Goal: Transaction & Acquisition: Book appointment/travel/reservation

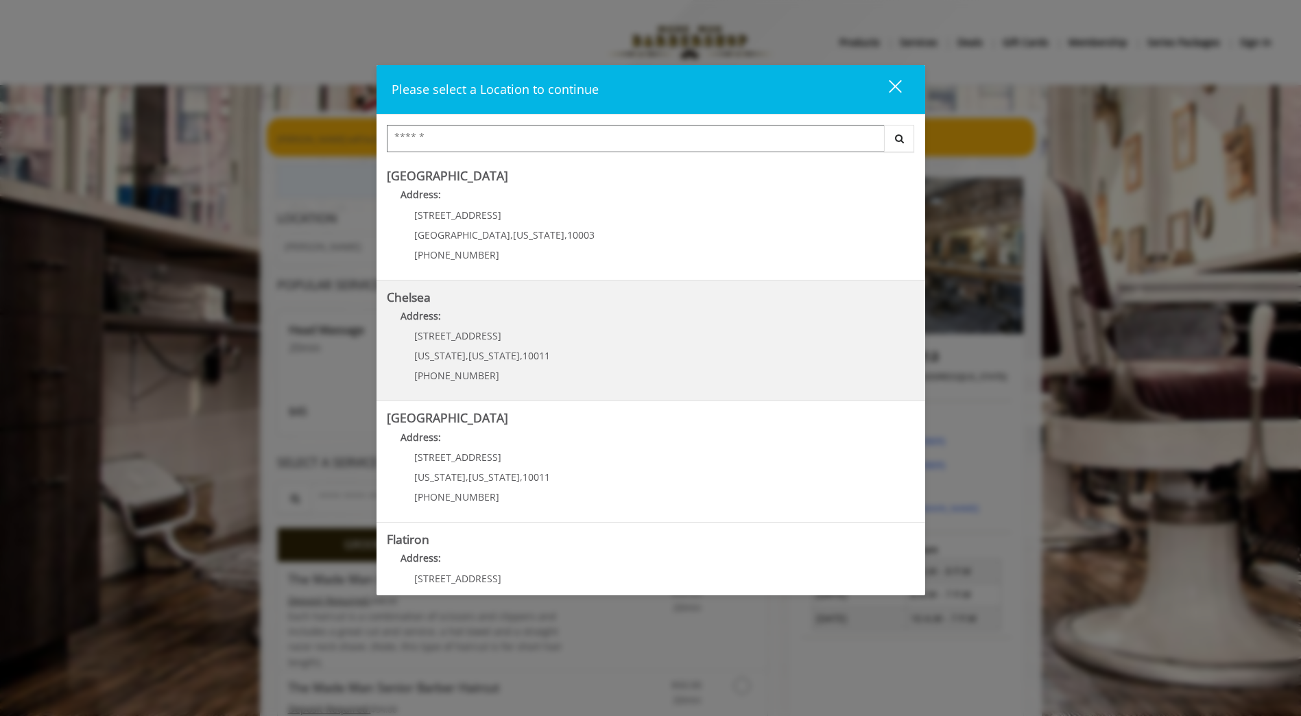
scroll to position [176, 0]
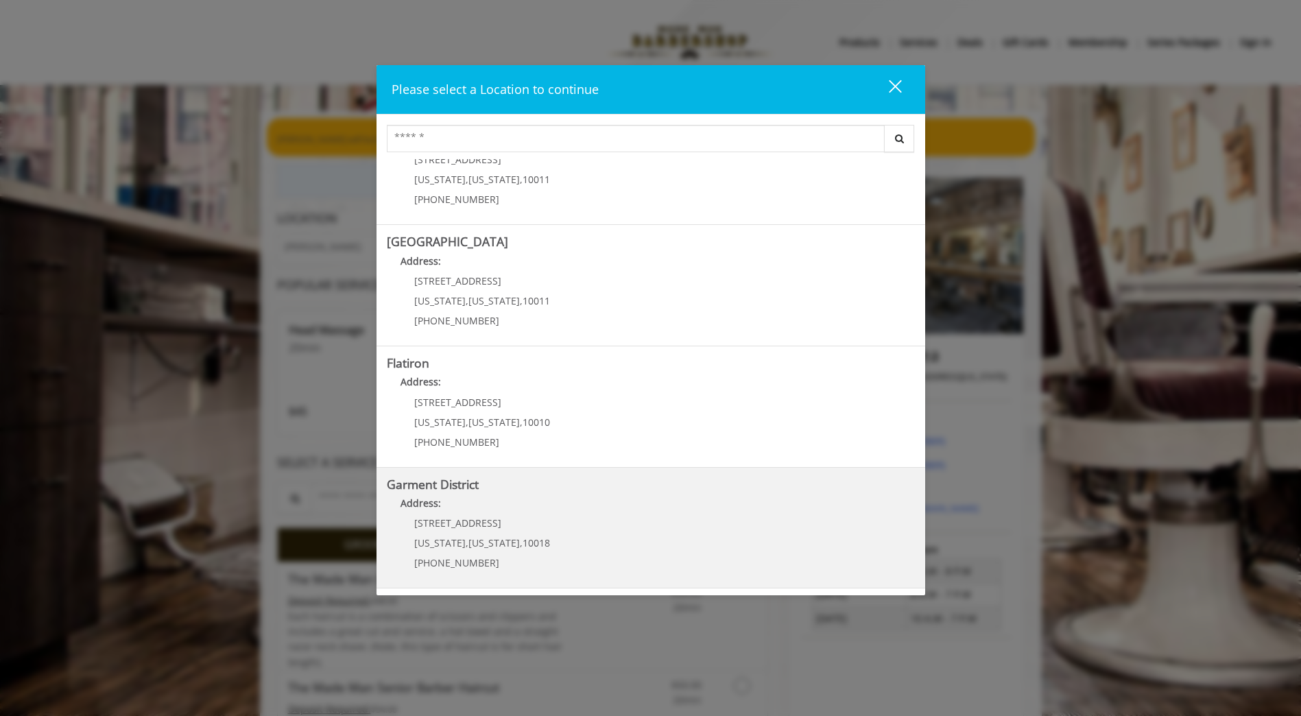
click at [573, 529] on District "Garment District Address: 1400 Broadway New York , New York , 10018 (212) 997-4…" at bounding box center [651, 528] width 528 height 100
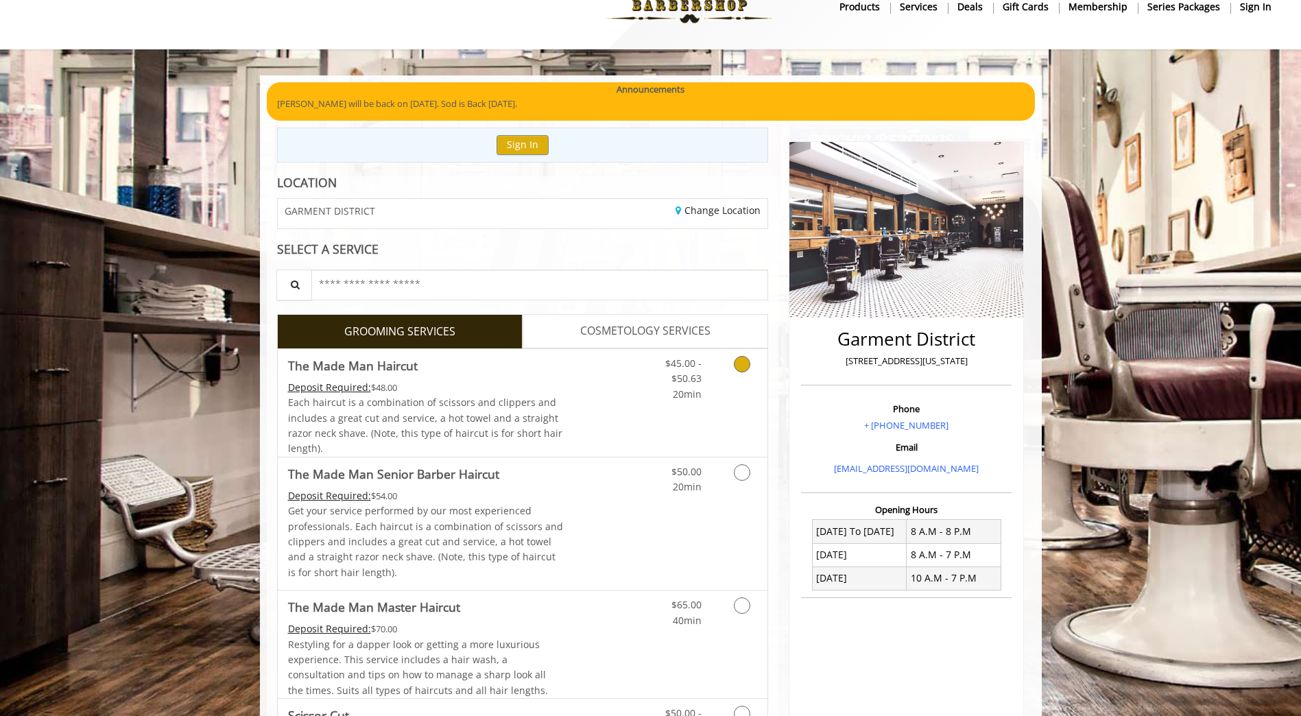
click at [613, 410] on link "Discounted Price" at bounding box center [604, 403] width 82 height 108
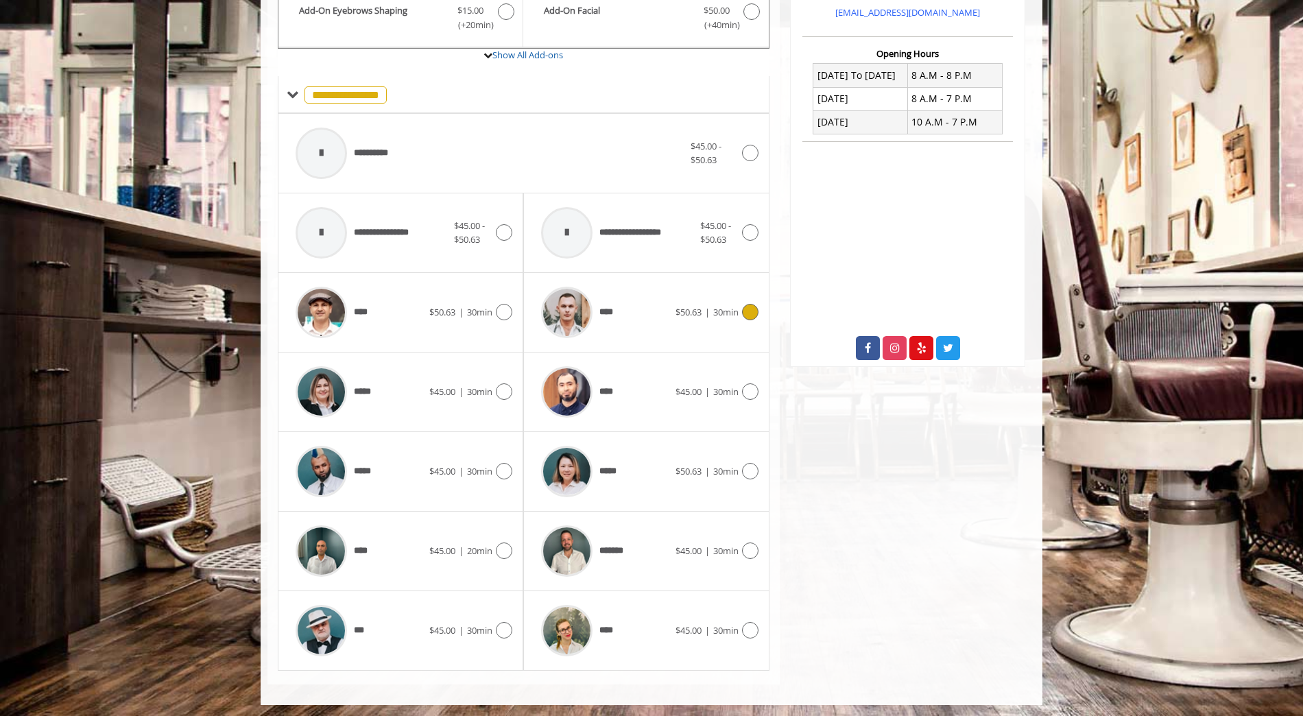
scroll to position [495, 0]
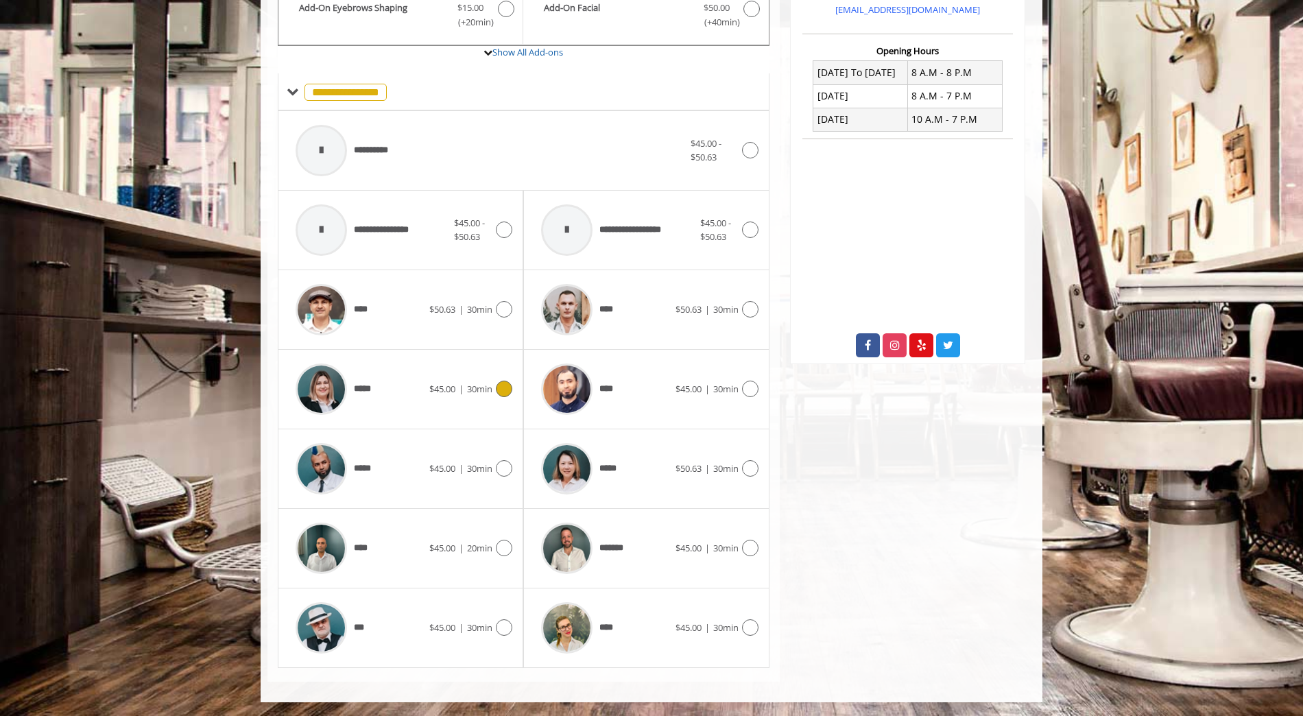
click at [452, 392] on span "$45.00" at bounding box center [442, 389] width 26 height 12
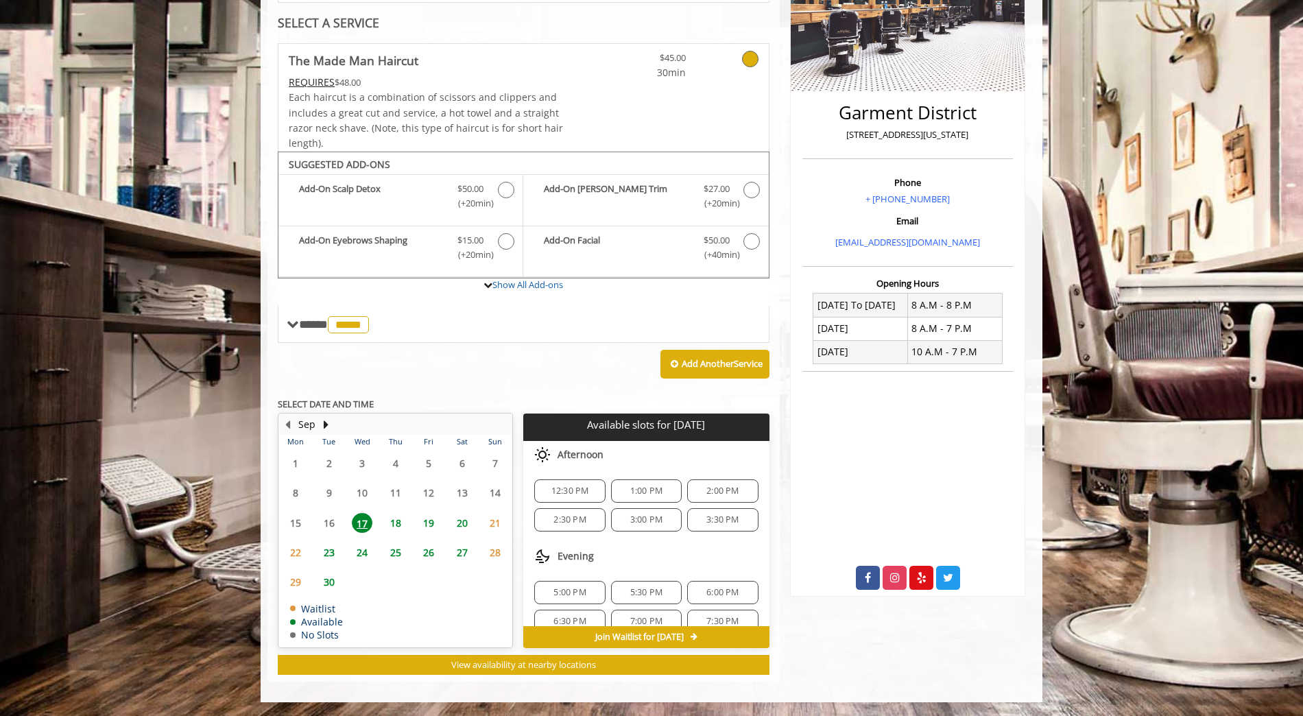
scroll to position [18, 0]
click at [392, 521] on span "18" at bounding box center [396, 523] width 21 height 20
click at [362, 521] on span "17" at bounding box center [362, 523] width 21 height 20
click at [625, 525] on span "3:00 PM" at bounding box center [646, 520] width 58 height 11
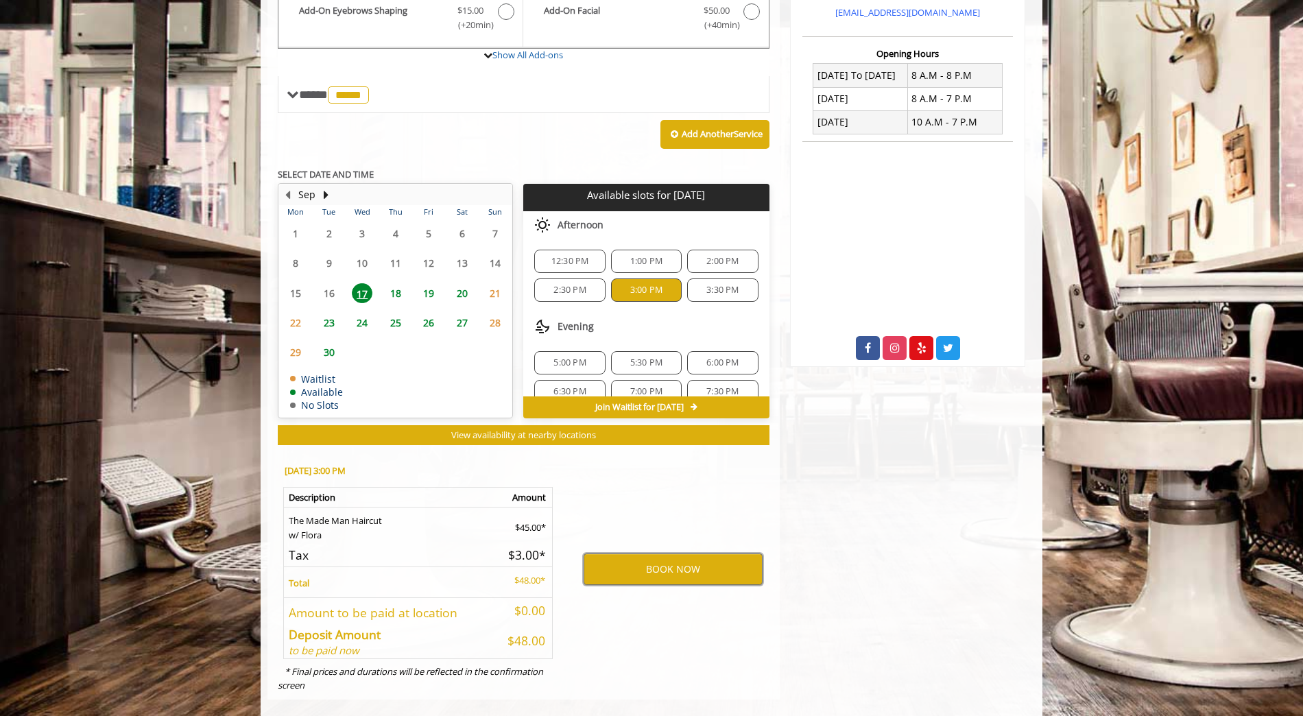
scroll to position [510, 0]
